Goal: Task Accomplishment & Management: Complete application form

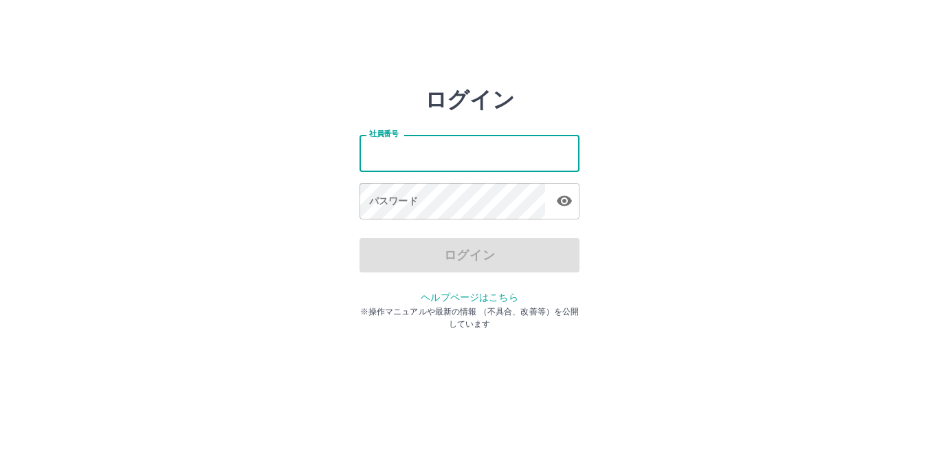
click at [443, 165] on input "社員番号" at bounding box center [470, 153] width 220 height 36
type input "*******"
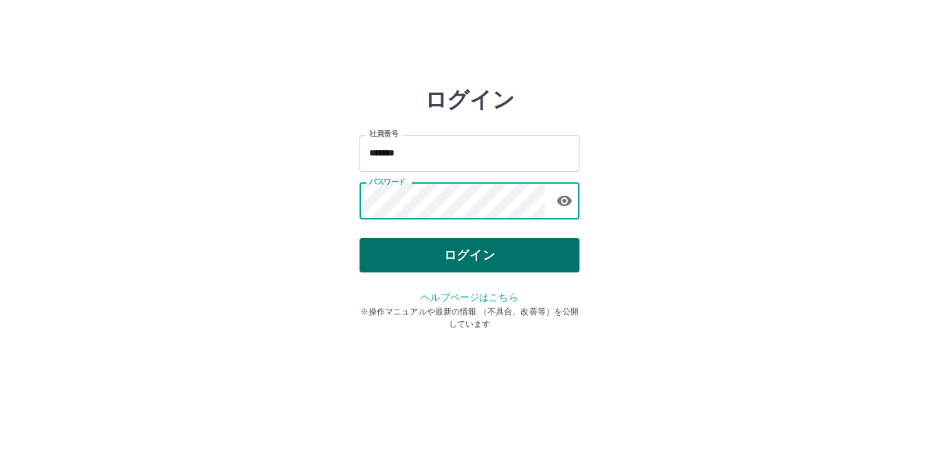
click at [496, 252] on button "ログイン" at bounding box center [470, 255] width 220 height 34
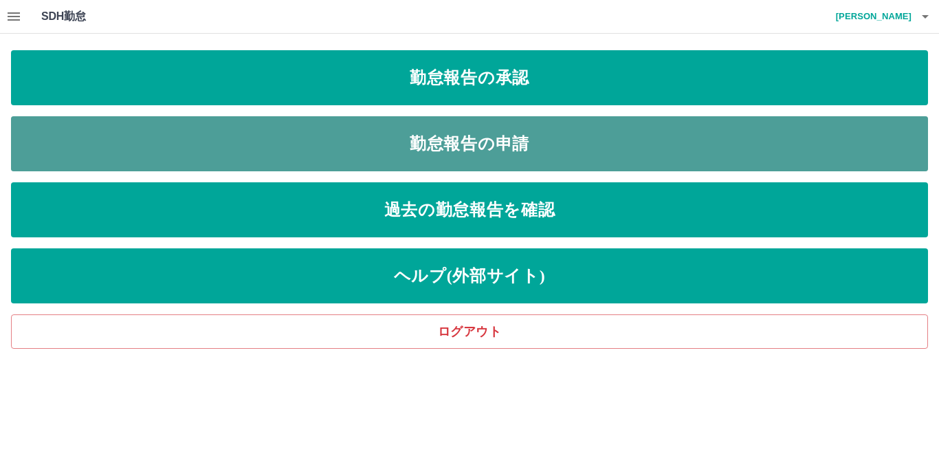
click at [468, 162] on link "勤怠報告の申請" at bounding box center [469, 143] width 917 height 55
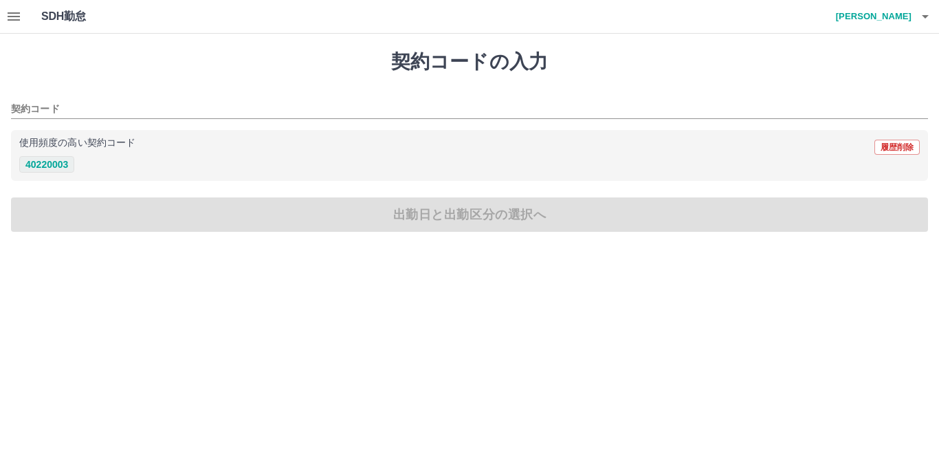
click at [43, 170] on button "40220003" at bounding box center [46, 164] width 55 height 16
type input "********"
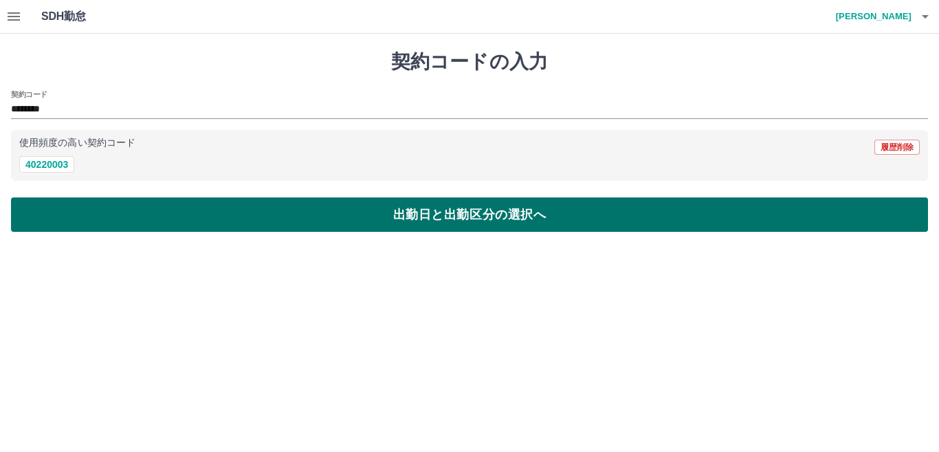
click at [126, 221] on button "出勤日と出勤区分の選択へ" at bounding box center [469, 214] width 917 height 34
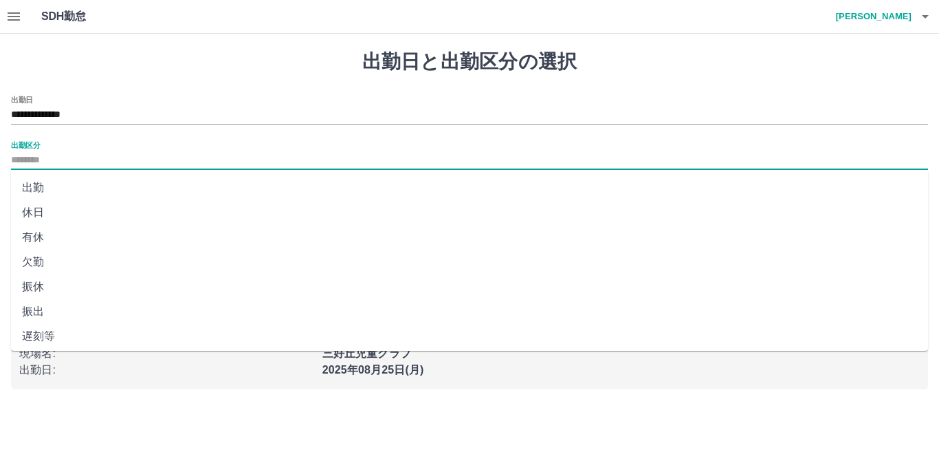
click at [34, 166] on input "出勤区分" at bounding box center [469, 160] width 917 height 17
click at [34, 190] on li "出勤" at bounding box center [469, 187] width 917 height 25
type input "**"
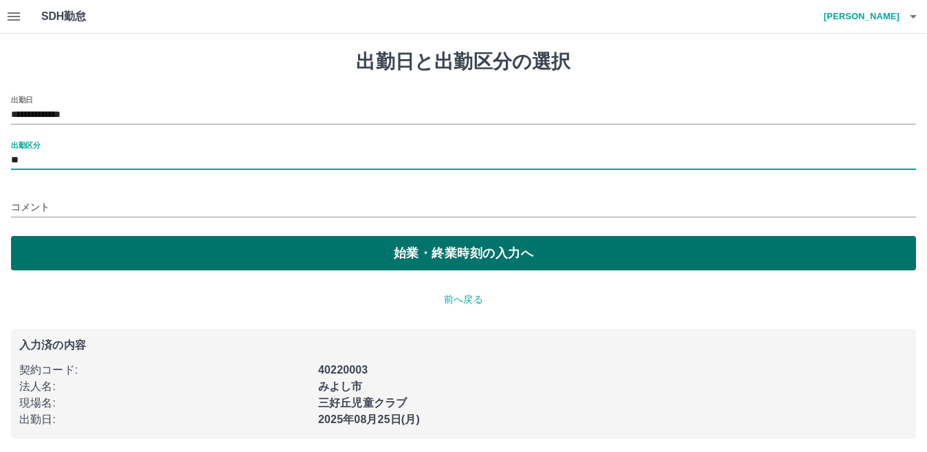
click at [148, 258] on button "始業・終業時刻の入力へ" at bounding box center [463, 253] width 905 height 34
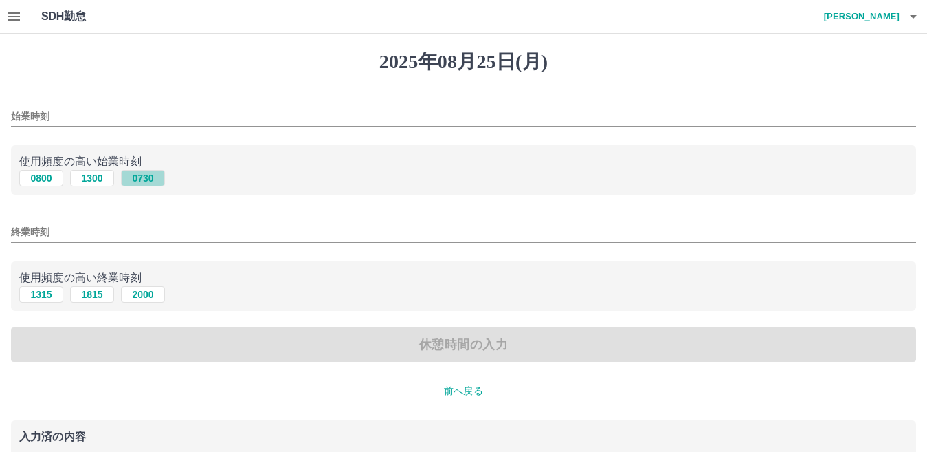
click at [143, 182] on button "0730" at bounding box center [143, 178] width 44 height 16
type input "****"
click at [148, 293] on button "2000" at bounding box center [143, 294] width 44 height 16
type input "****"
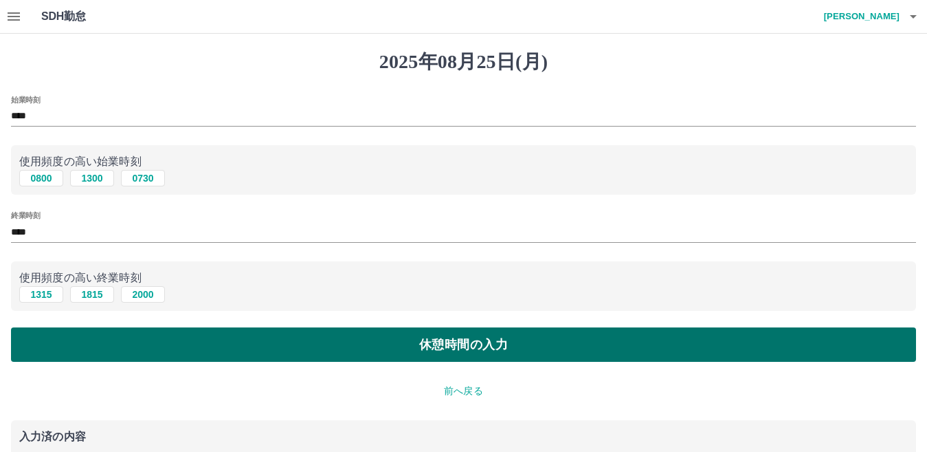
click at [238, 352] on button "休憩時間の入力" at bounding box center [463, 344] width 905 height 34
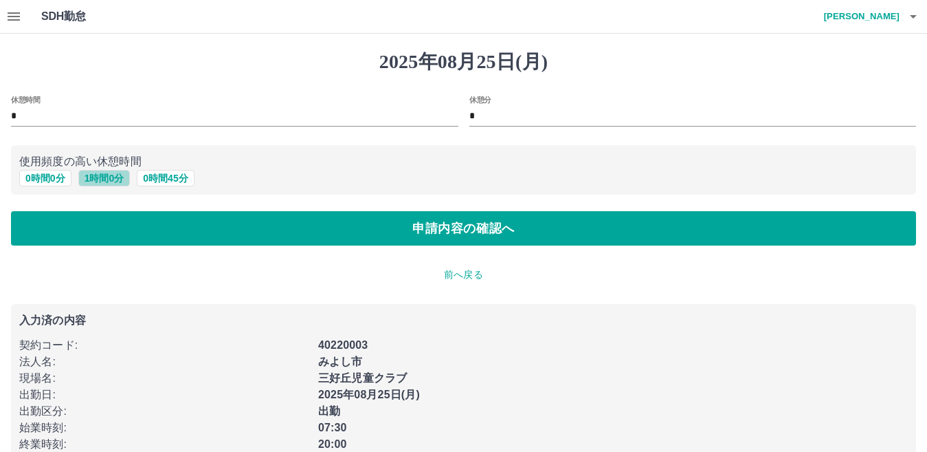
click at [104, 180] on button "1 時間 0 分" at bounding box center [104, 178] width 52 height 16
type input "*"
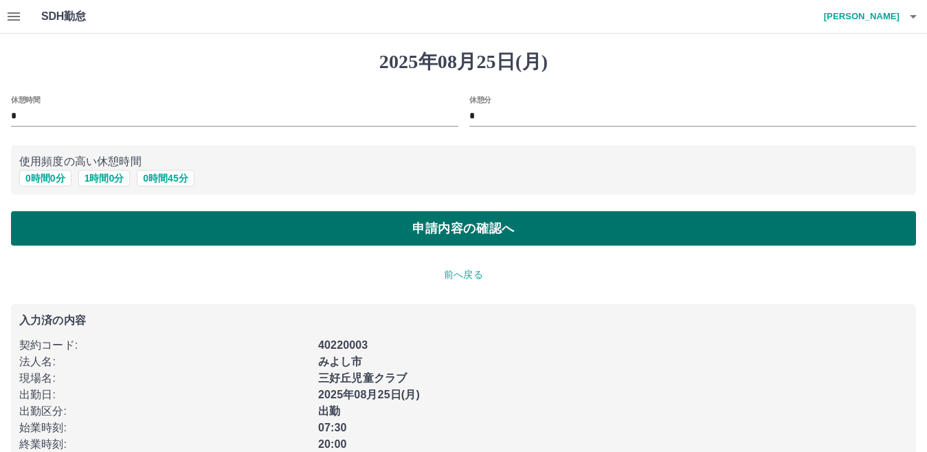
click at [239, 236] on button "申請内容の確認へ" at bounding box center [463, 228] width 905 height 34
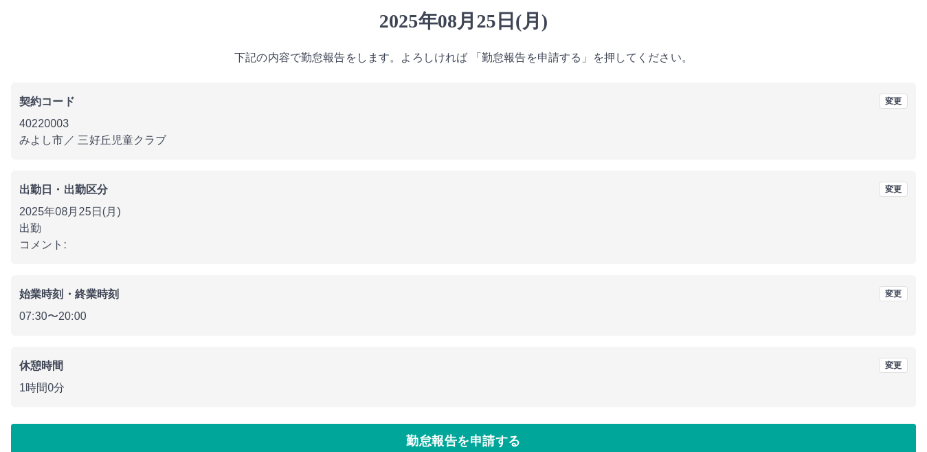
scroll to position [63, 0]
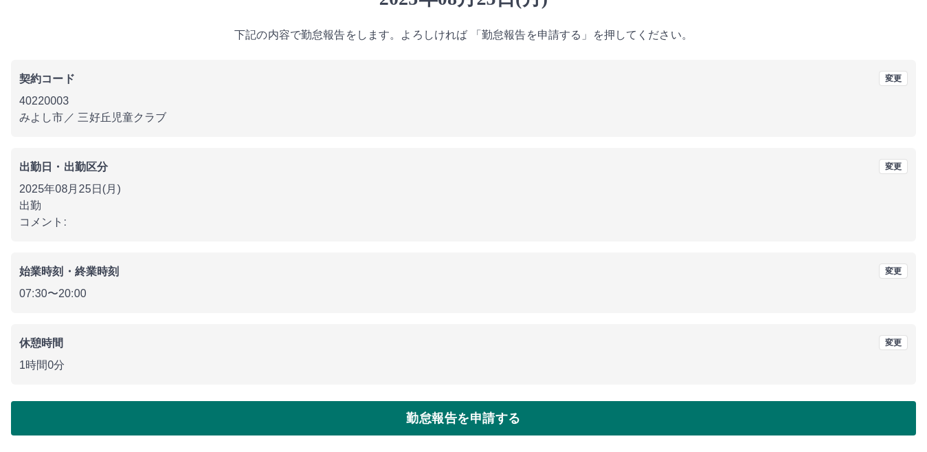
click at [527, 411] on button "勤怠報告を申請する" at bounding box center [463, 418] width 905 height 34
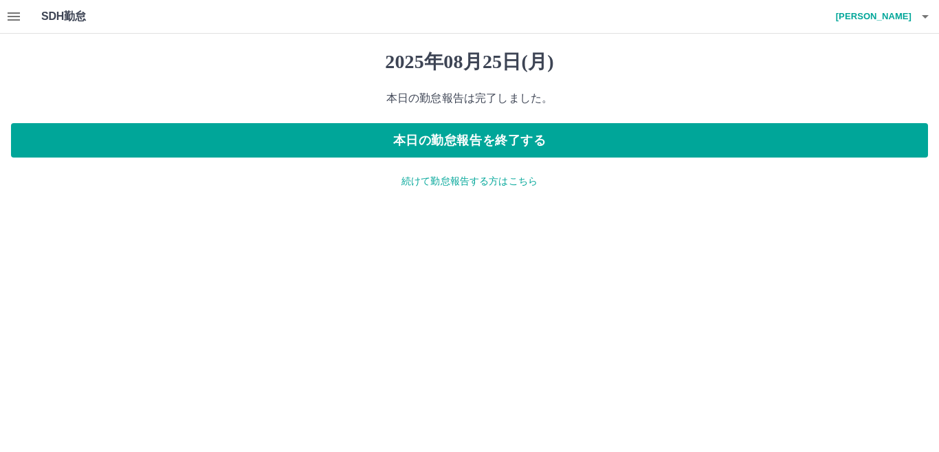
click at [18, 16] on icon "button" at bounding box center [14, 16] width 12 height 8
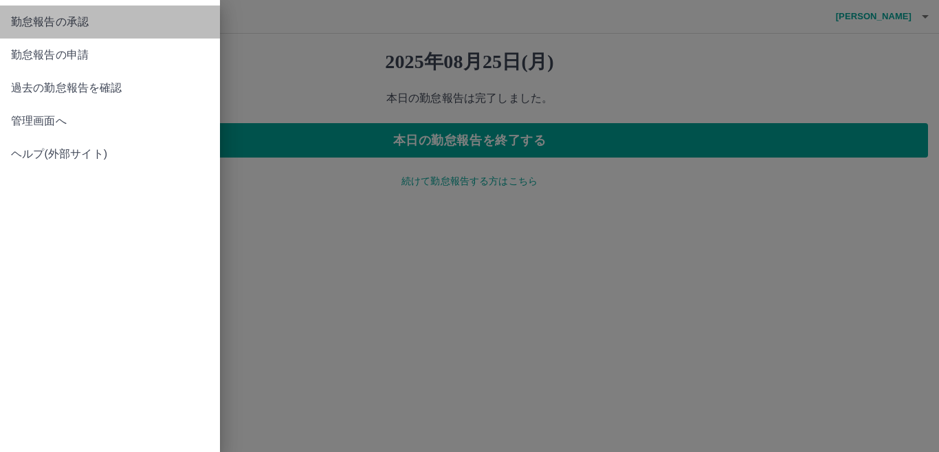
click at [47, 24] on span "勤怠報告の承認" at bounding box center [110, 22] width 198 height 16
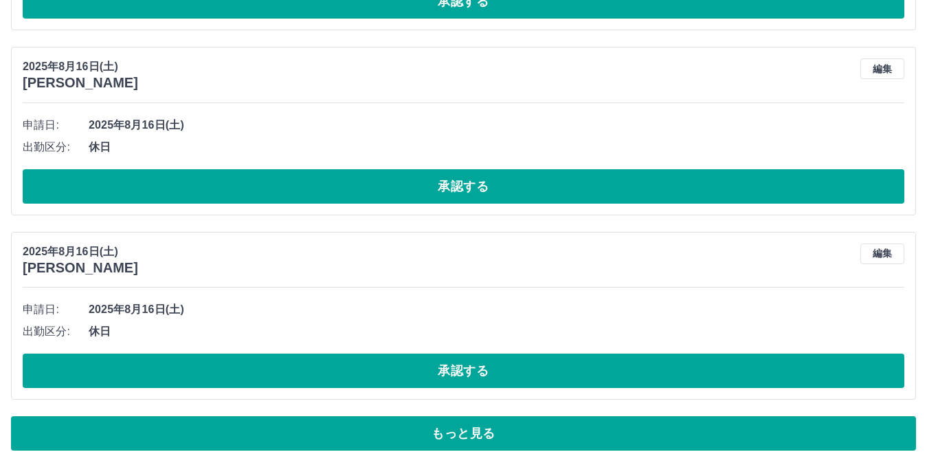
scroll to position [6949, 0]
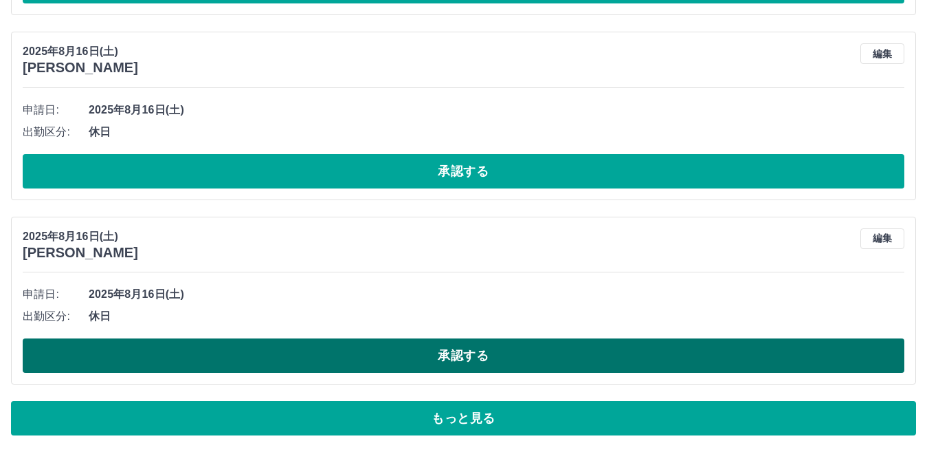
click at [530, 353] on button "承認する" at bounding box center [464, 355] width 882 height 34
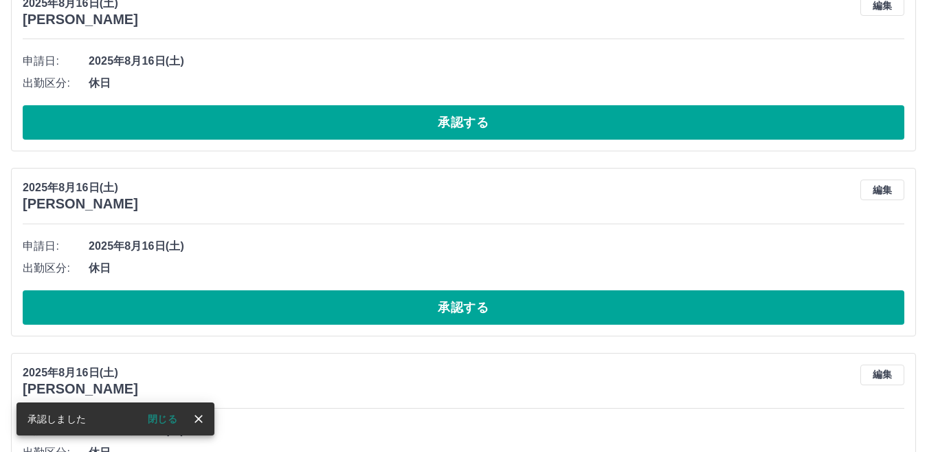
scroll to position [6742, 0]
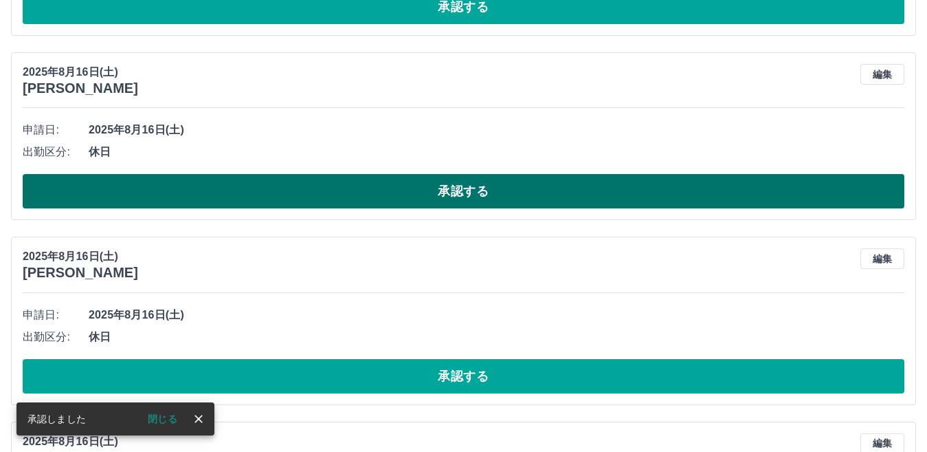
click at [547, 206] on button "承認する" at bounding box center [464, 191] width 882 height 34
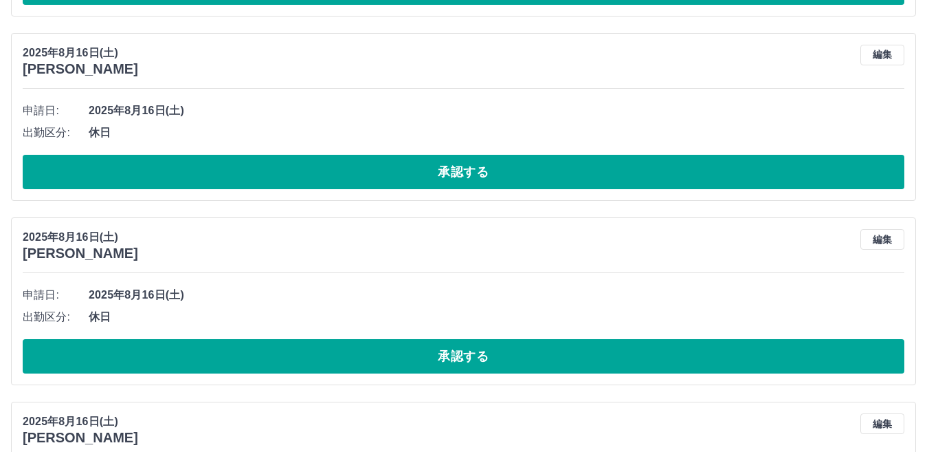
scroll to position [6536, 0]
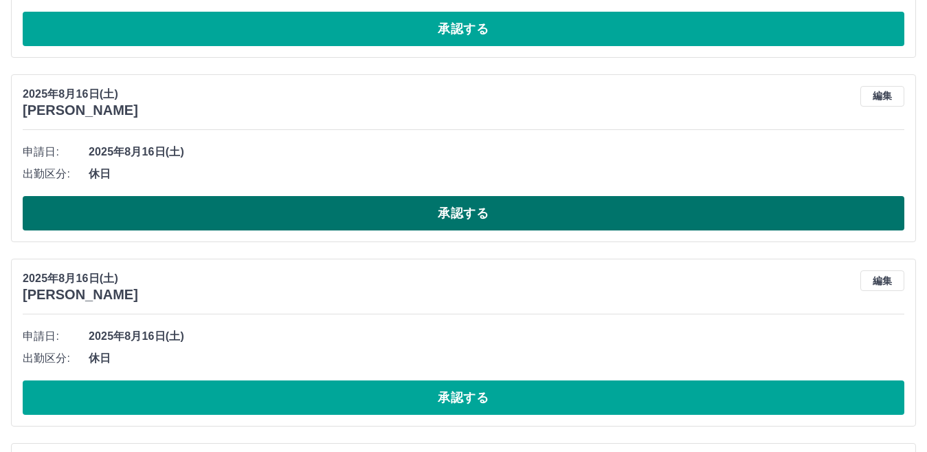
click at [537, 223] on button "承認する" at bounding box center [464, 213] width 882 height 34
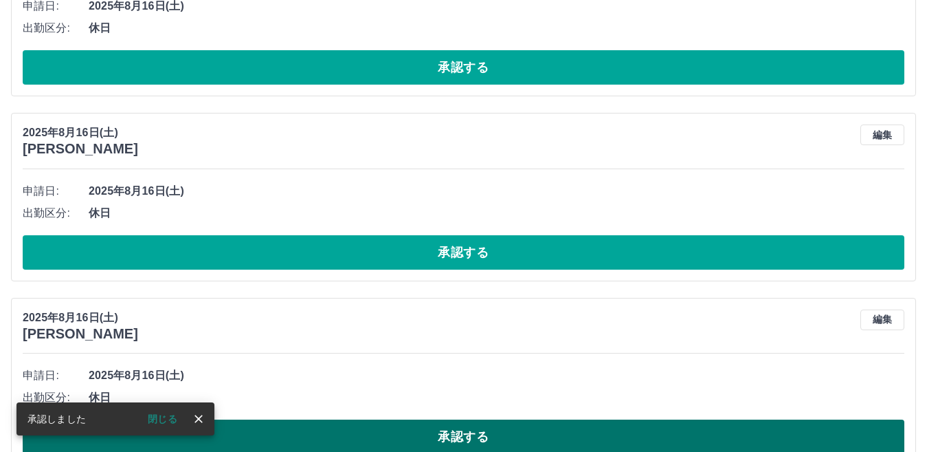
scroll to position [5711, 0]
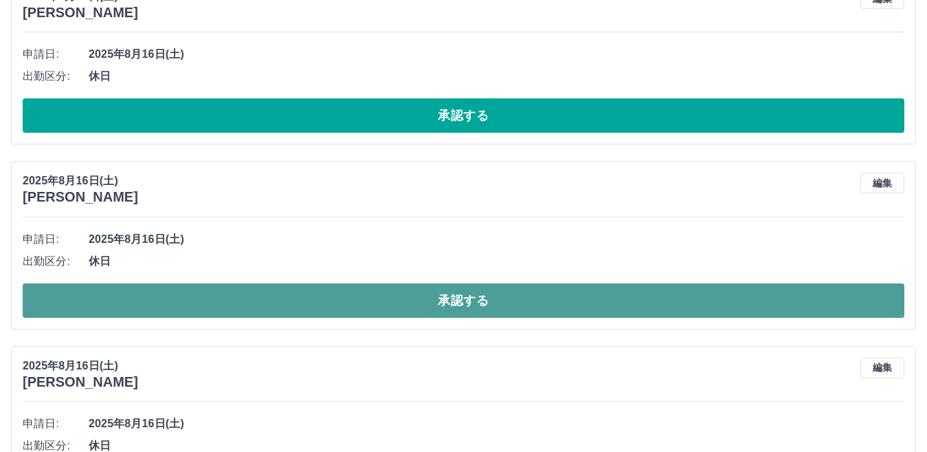
click at [590, 307] on button "承認する" at bounding box center [464, 300] width 882 height 34
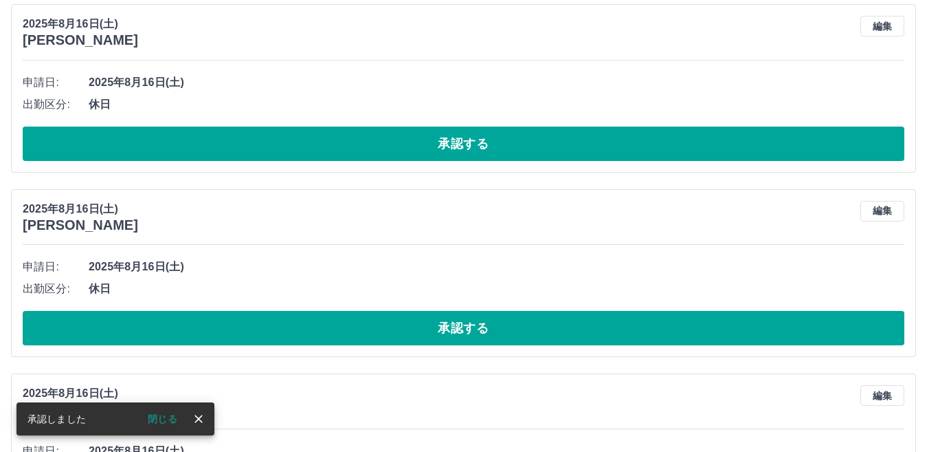
scroll to position [5299, 0]
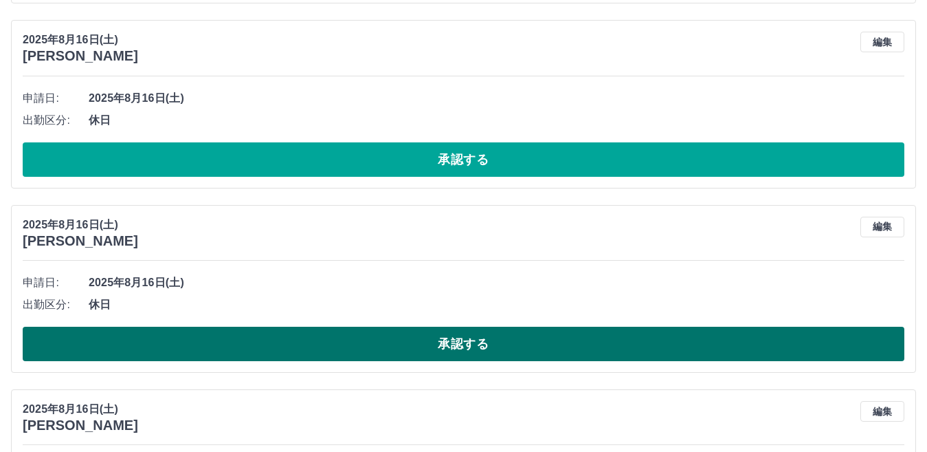
click at [610, 351] on button "承認する" at bounding box center [464, 344] width 882 height 34
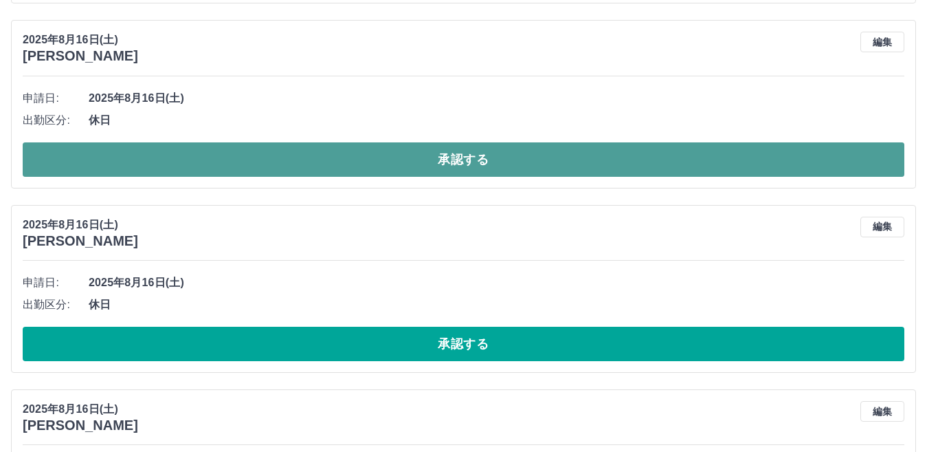
click at [591, 162] on button "承認する" at bounding box center [464, 159] width 882 height 34
